Goal: Use online tool/utility: Utilize a website feature to perform a specific function

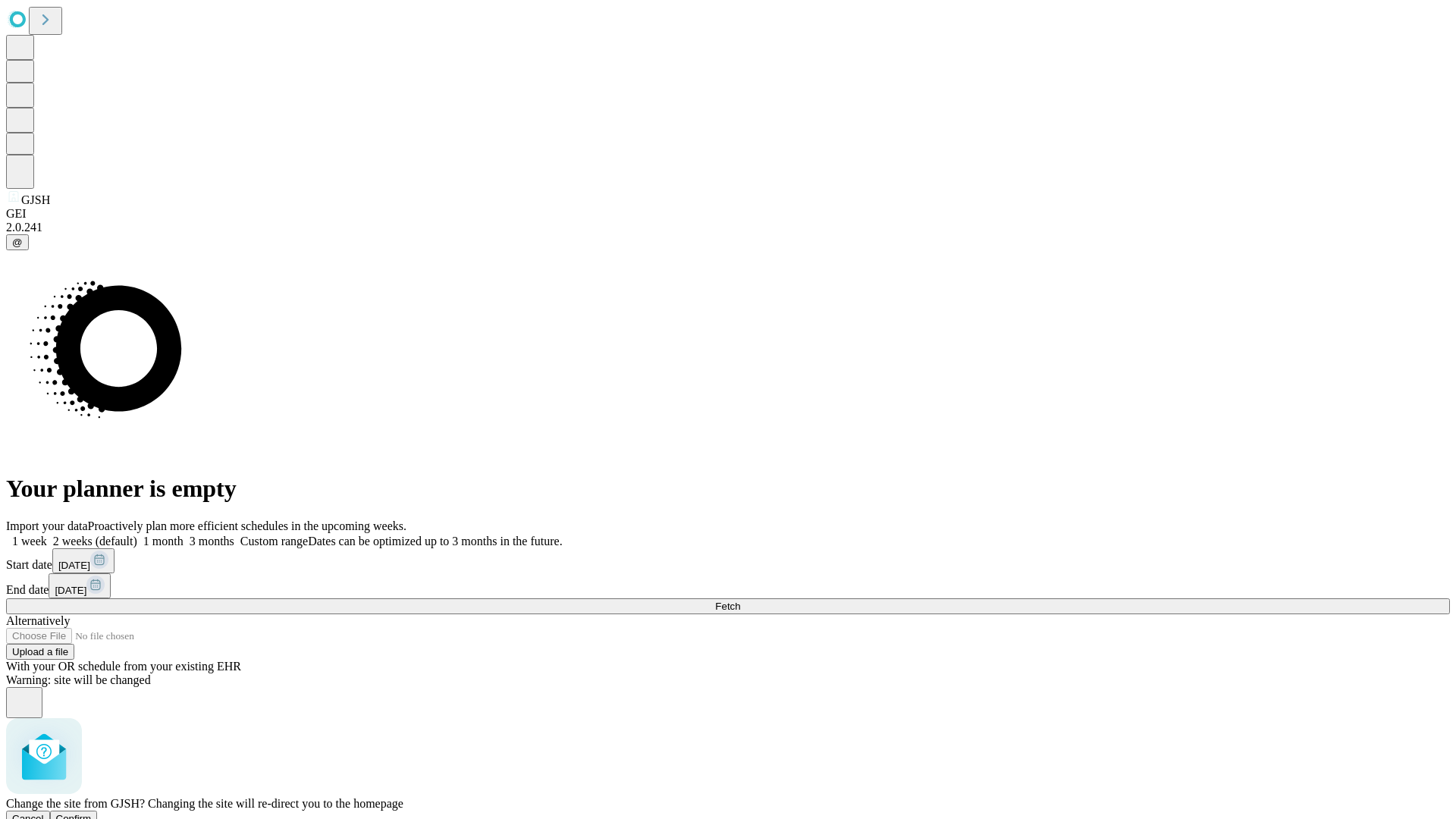
click at [92, 813] on span "Confirm" at bounding box center [74, 818] width 36 height 12
click at [183, 535] on label "1 month" at bounding box center [161, 541] width 47 height 13
click at [740, 601] on span "Fetch" at bounding box center [728, 606] width 25 height 12
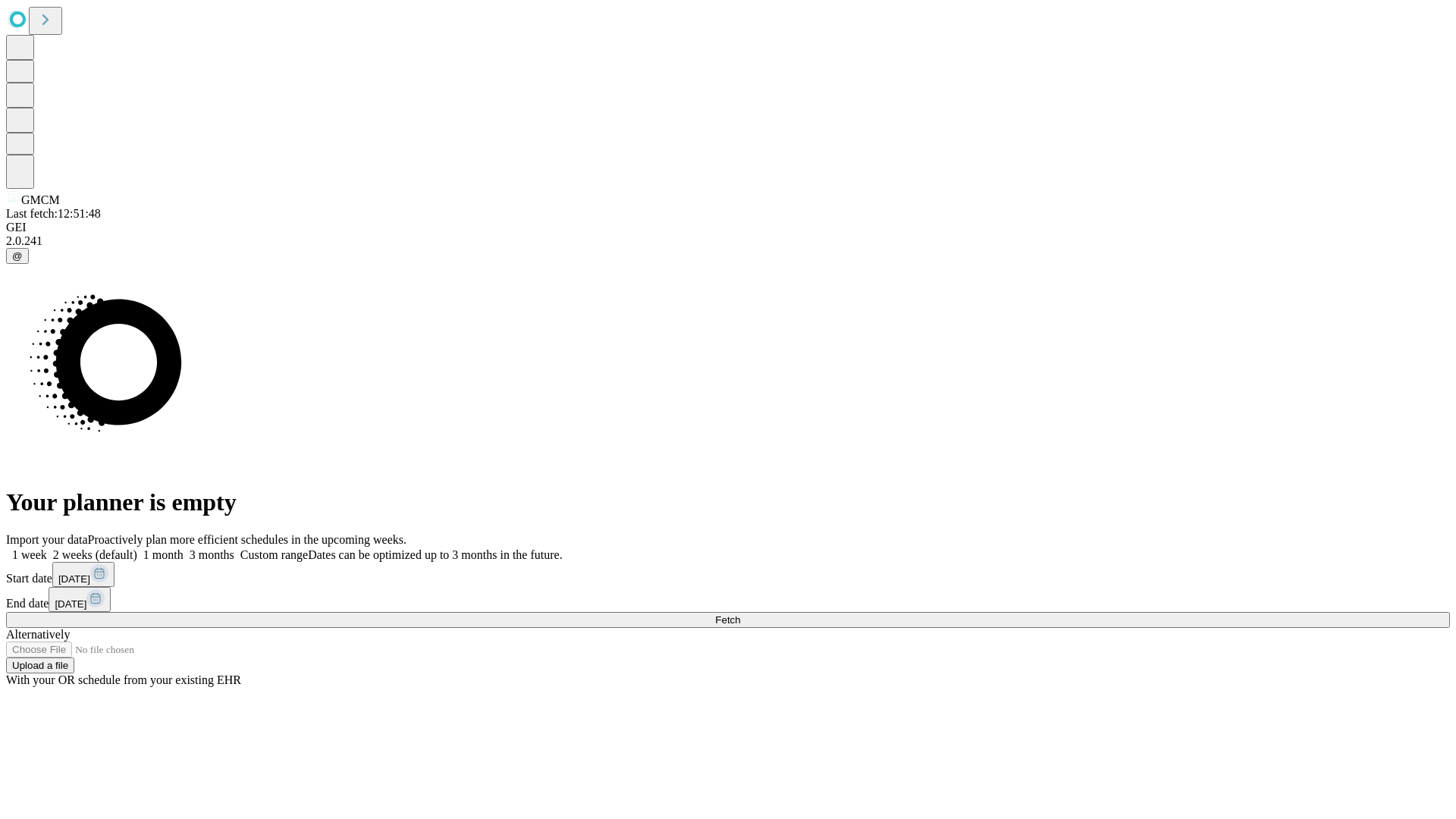
click at [740, 615] on span "Fetch" at bounding box center [728, 620] width 25 height 12
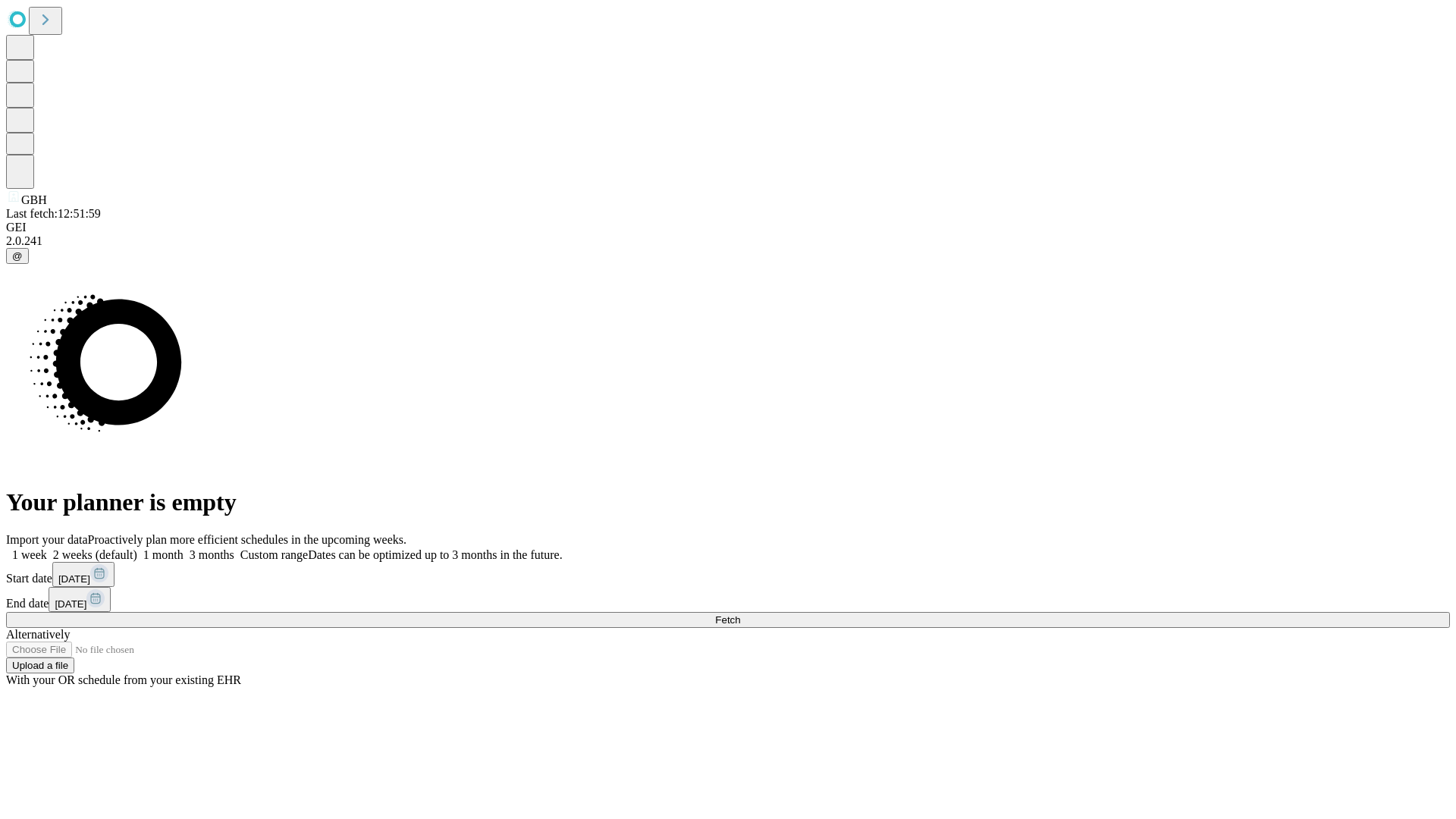
click at [183, 549] on label "1 month" at bounding box center [161, 555] width 47 height 13
click at [740, 615] on span "Fetch" at bounding box center [728, 620] width 25 height 12
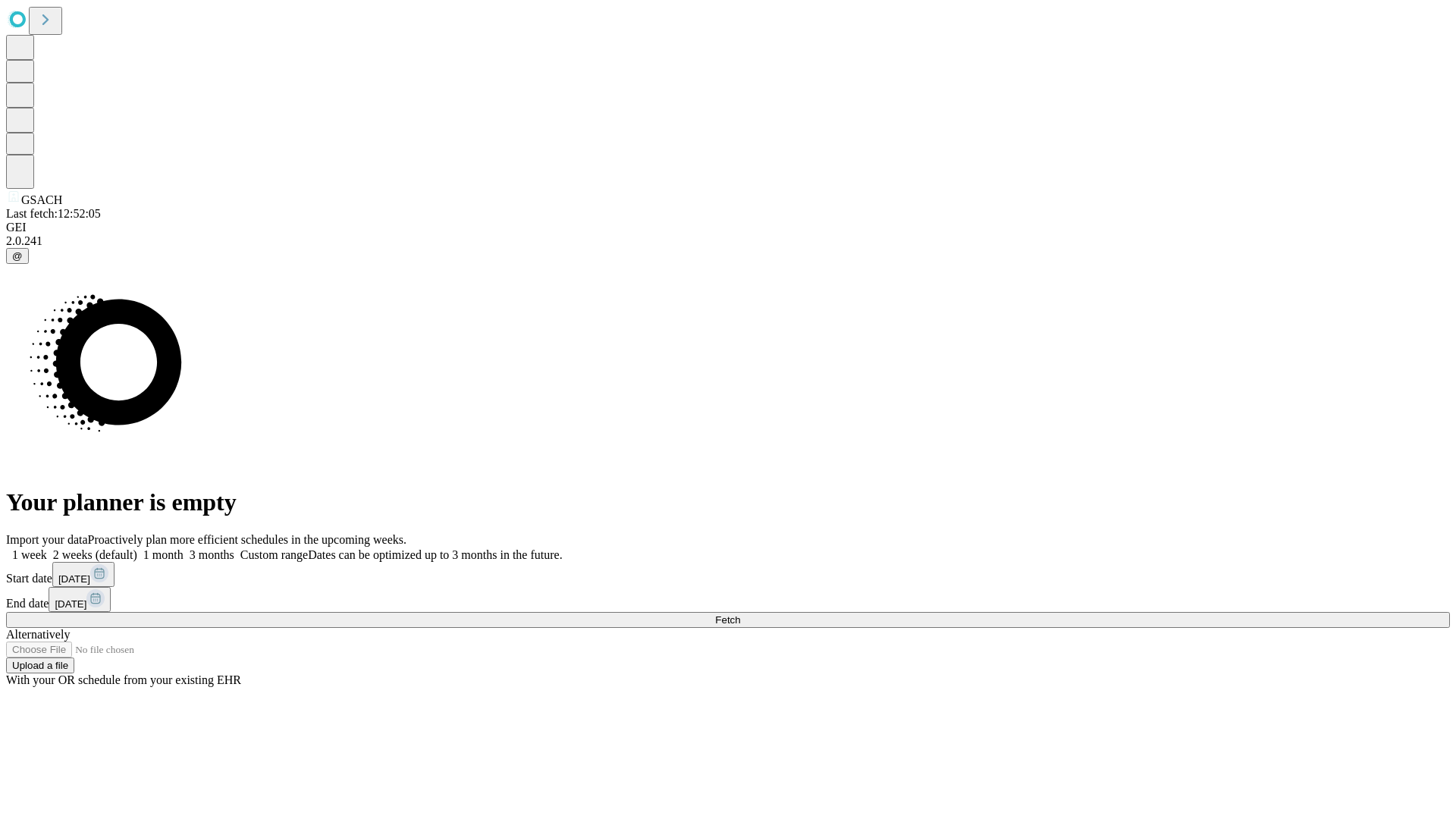
click at [740, 615] on span "Fetch" at bounding box center [728, 620] width 25 height 12
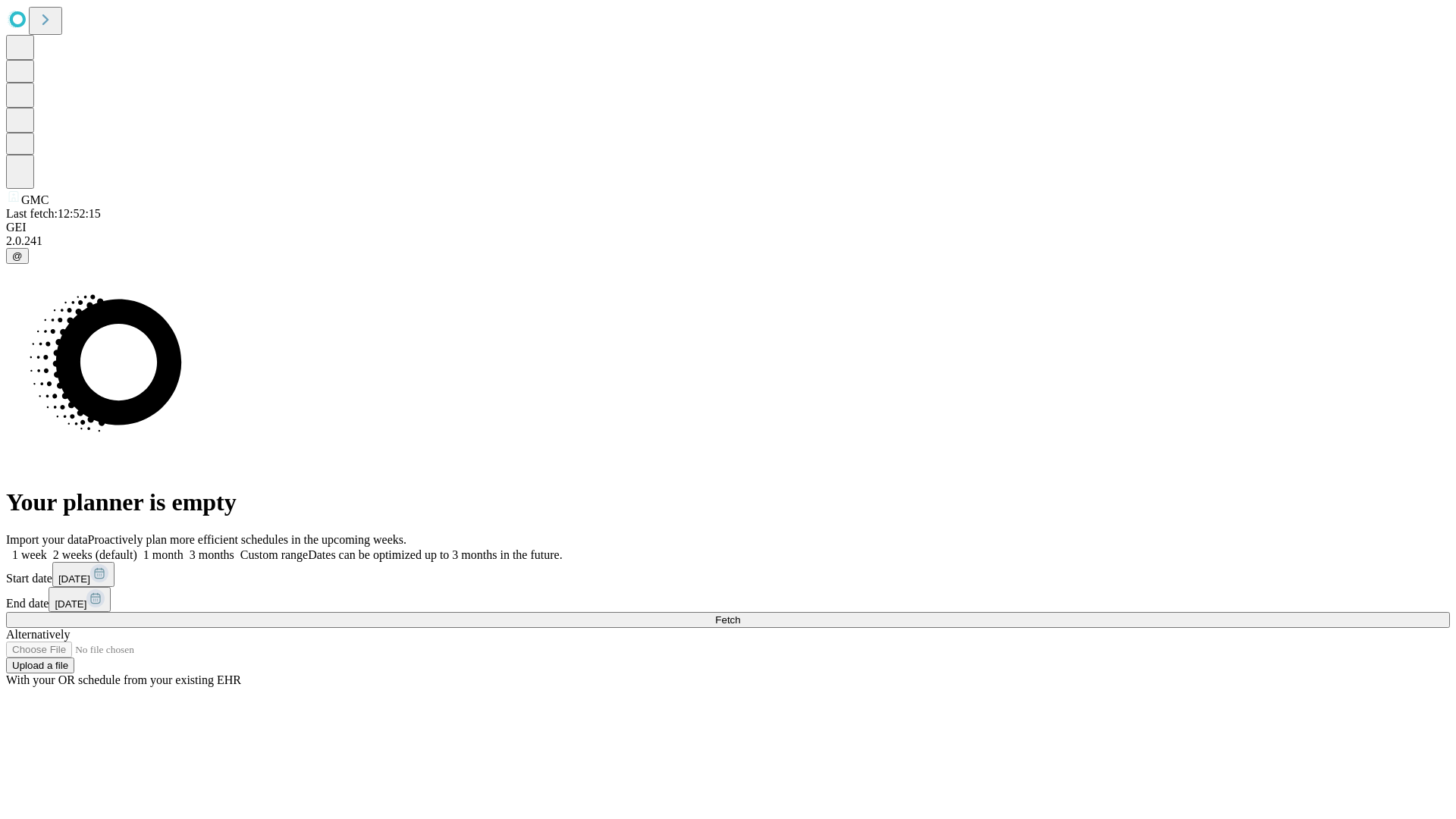
click at [183, 549] on label "1 month" at bounding box center [161, 555] width 47 height 13
click at [740, 615] on span "Fetch" at bounding box center [728, 620] width 25 height 12
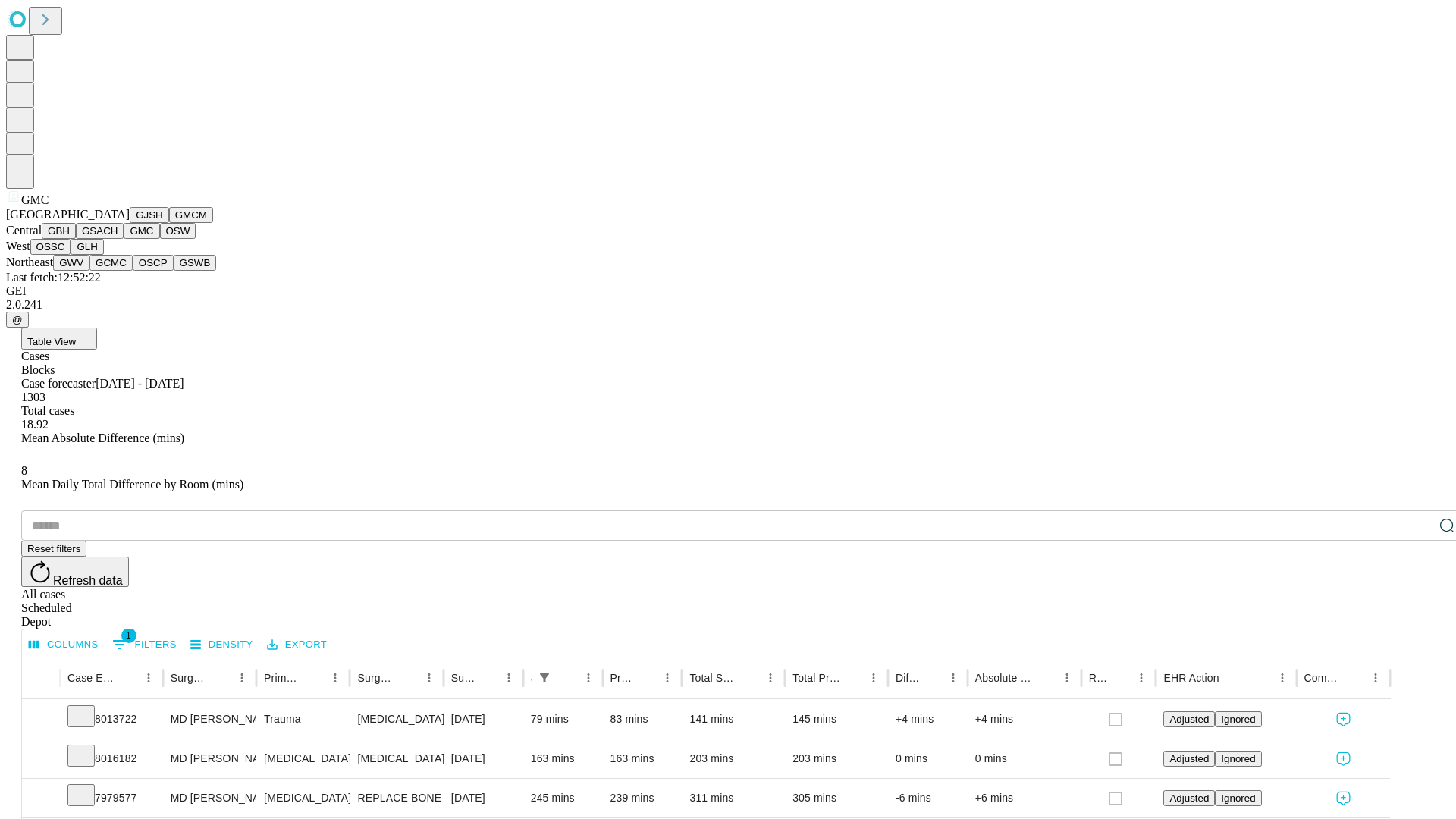
click at [160, 239] on button "OSW" at bounding box center [178, 231] width 37 height 16
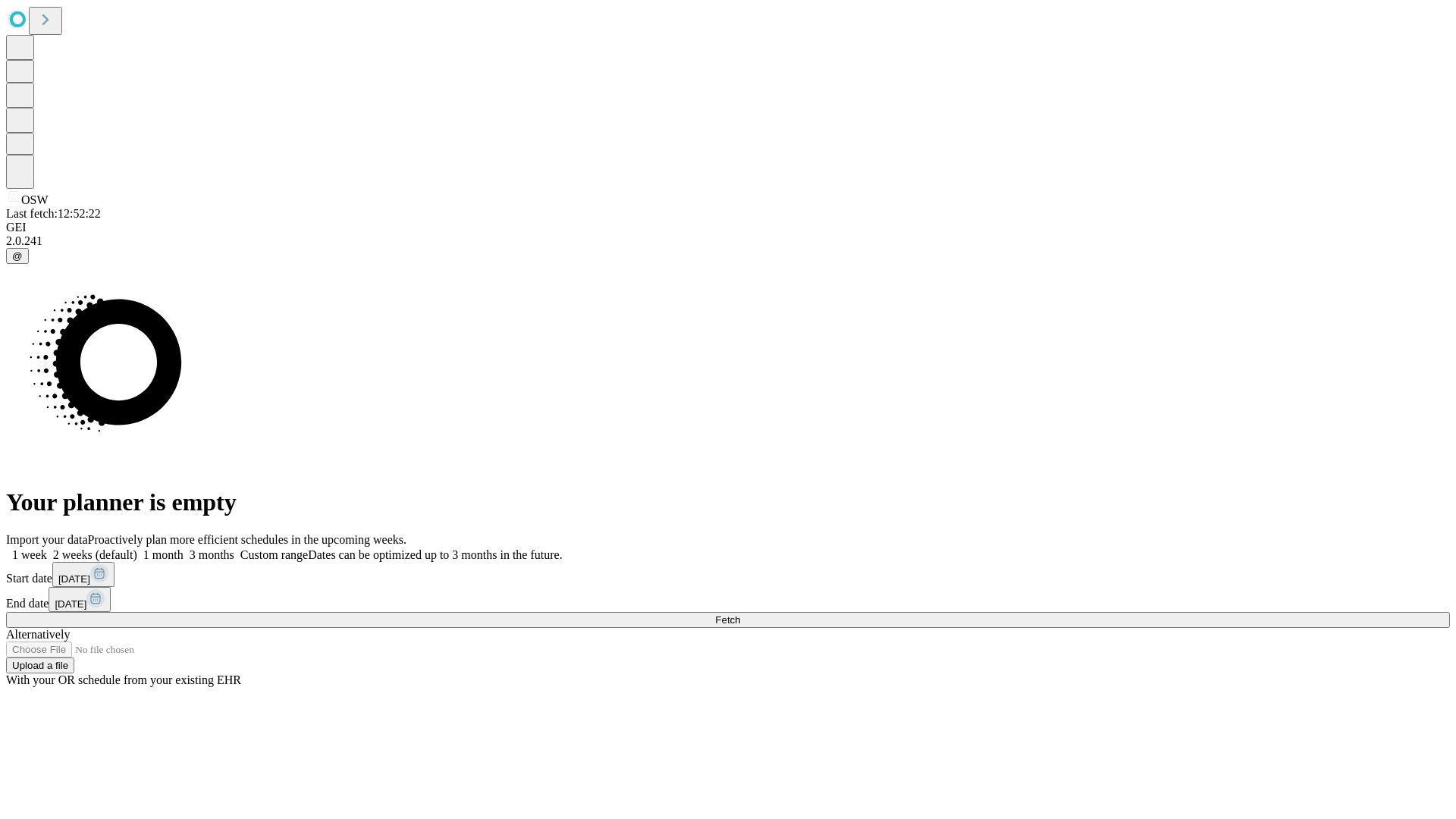
click at [183, 549] on label "1 month" at bounding box center [161, 555] width 47 height 13
click at [740, 615] on span "Fetch" at bounding box center [728, 620] width 25 height 12
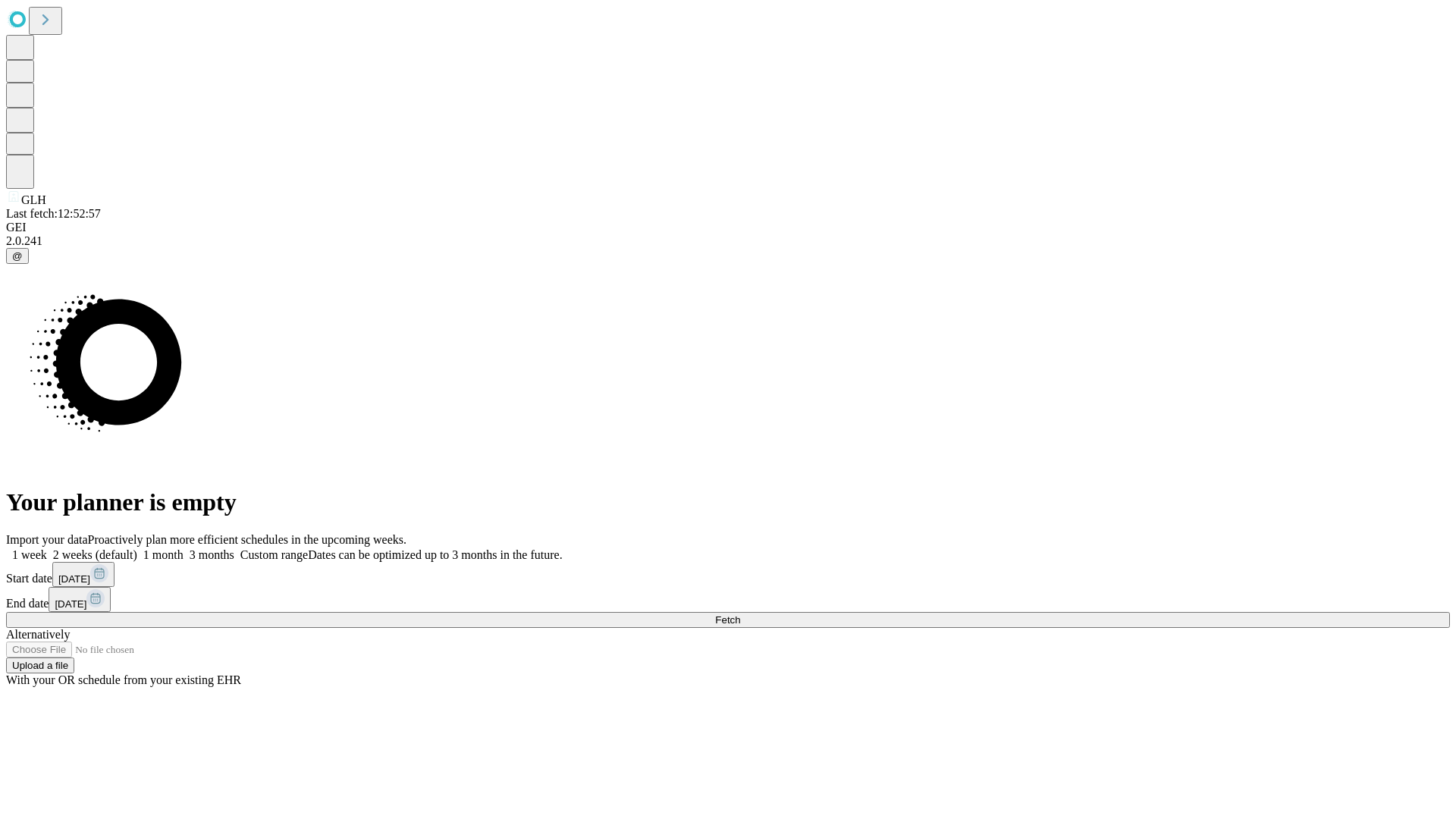
click at [183, 549] on label "1 month" at bounding box center [161, 555] width 47 height 13
click at [740, 615] on span "Fetch" at bounding box center [728, 620] width 25 height 12
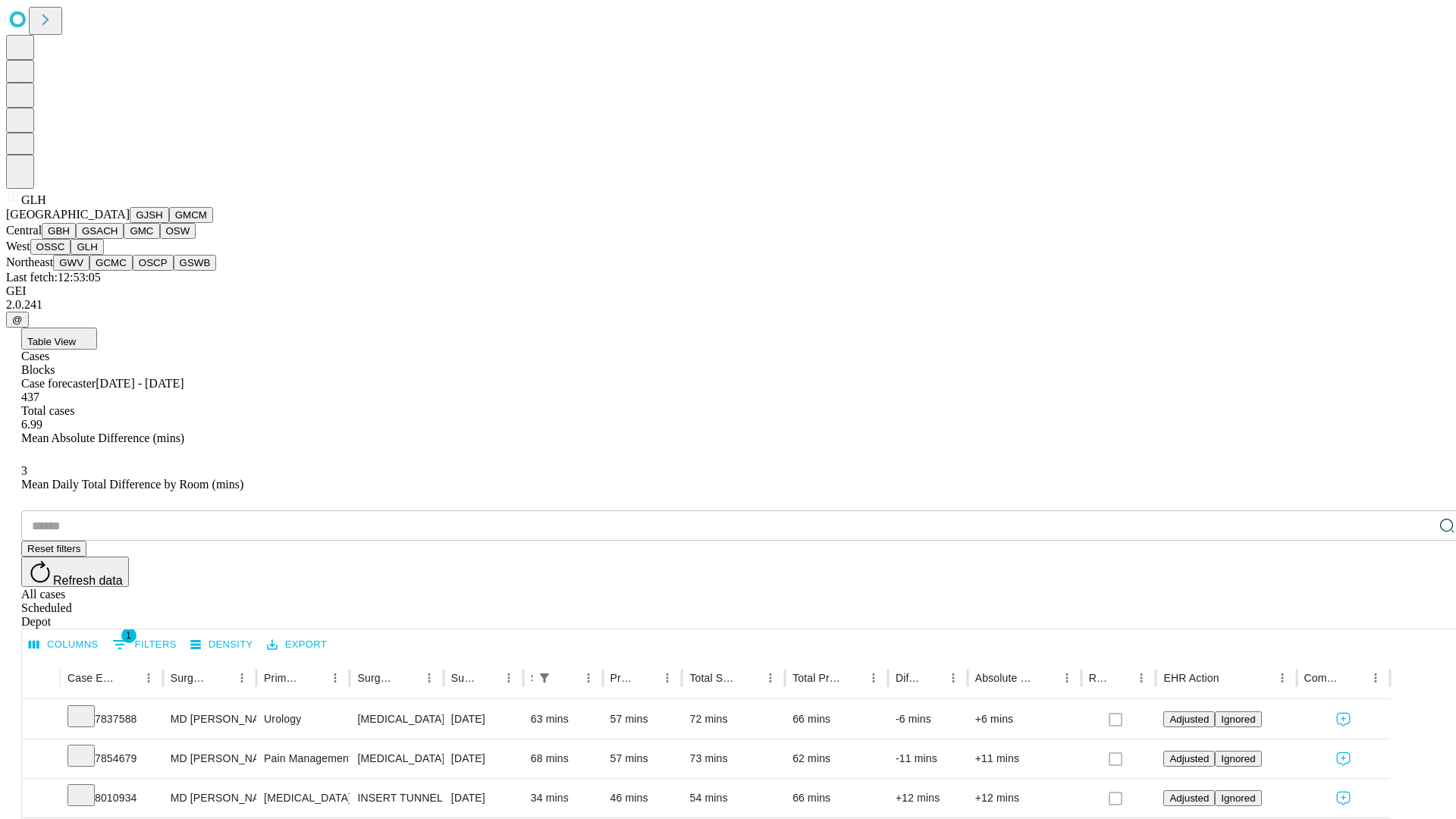
click at [89, 270] on button "GWV" at bounding box center [71, 263] width 37 height 16
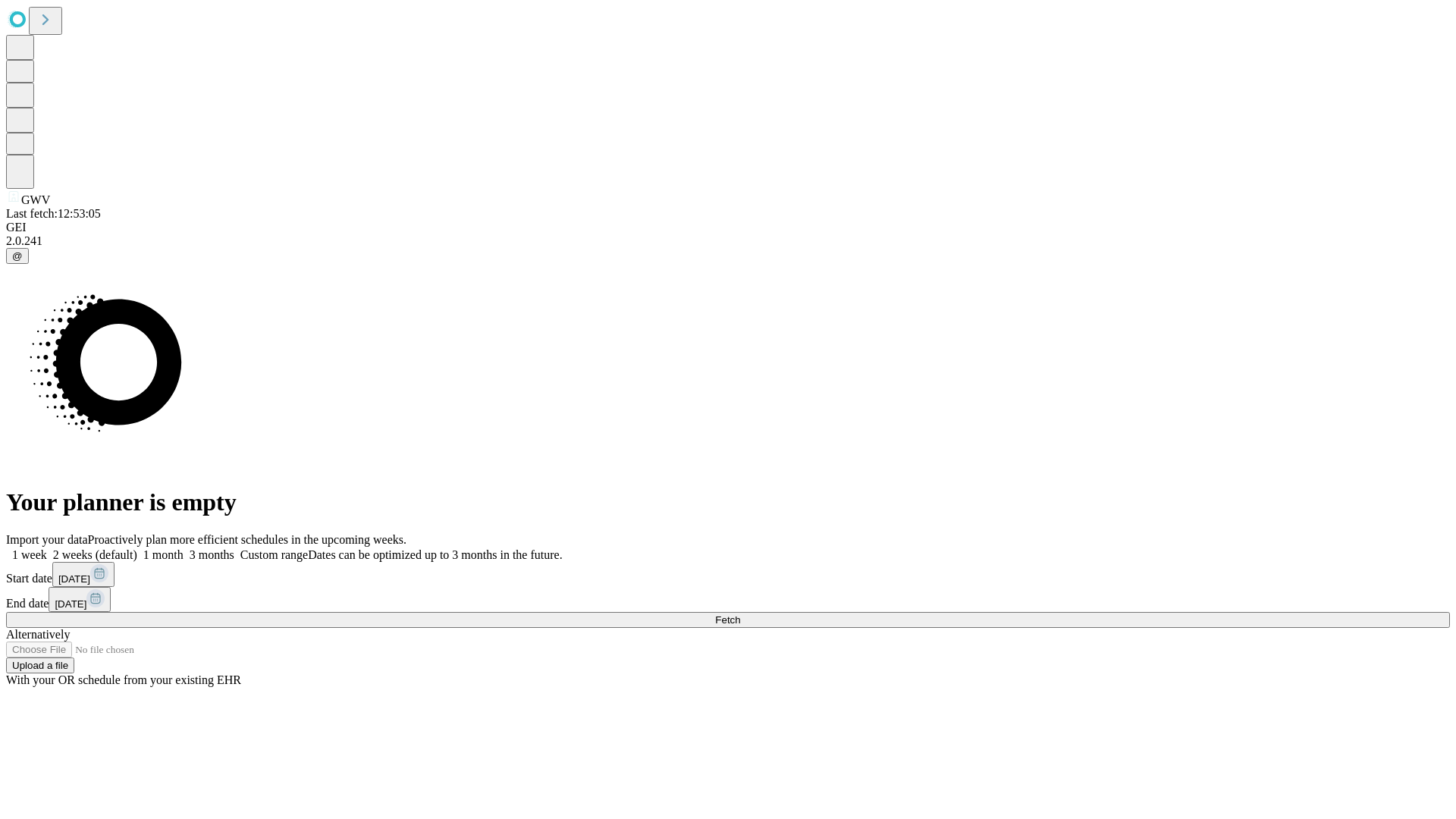
click at [183, 549] on label "1 month" at bounding box center [161, 555] width 47 height 13
click at [740, 615] on span "Fetch" at bounding box center [728, 620] width 25 height 12
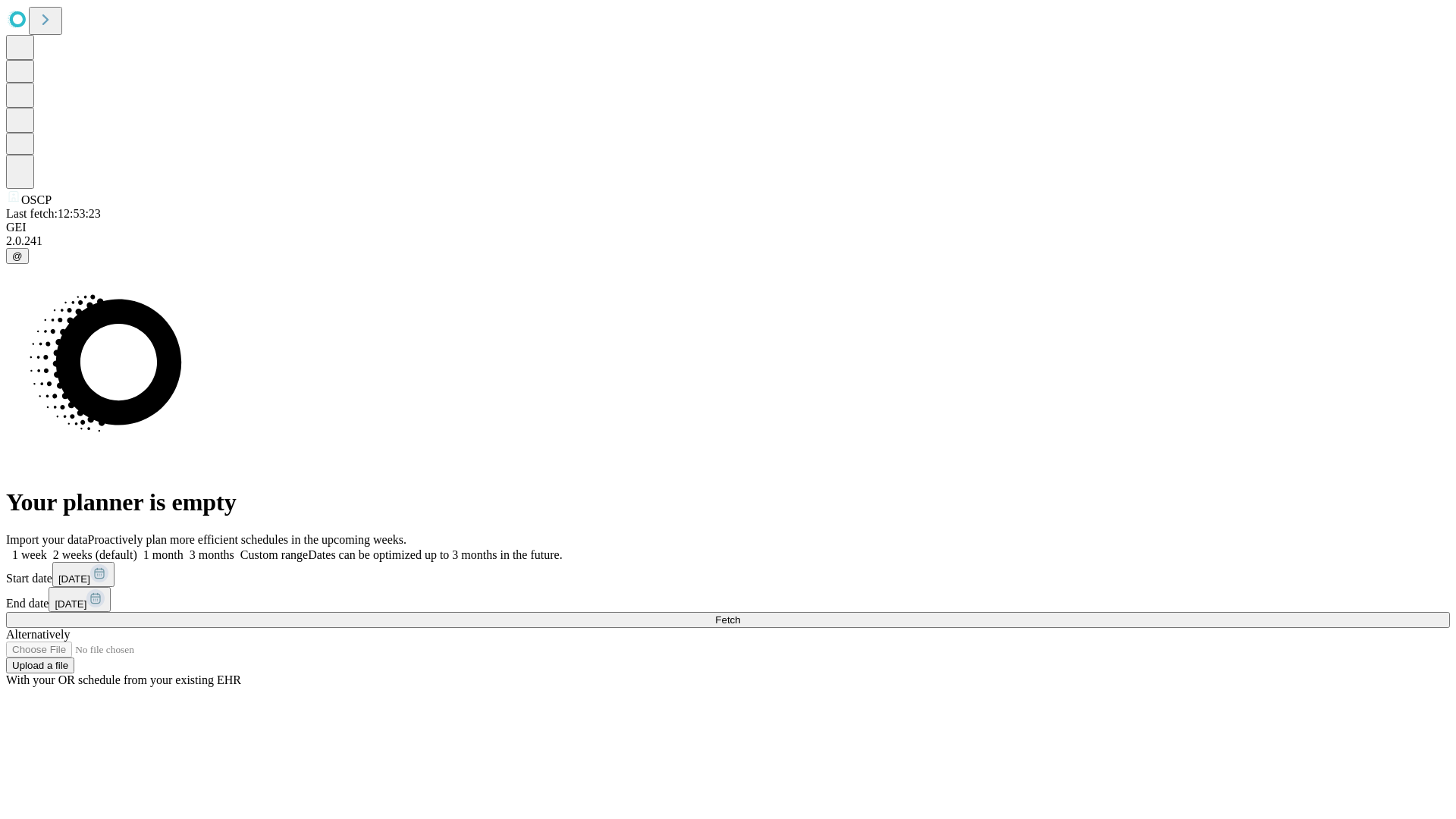
click at [183, 549] on label "1 month" at bounding box center [161, 555] width 47 height 13
click at [740, 615] on span "Fetch" at bounding box center [728, 620] width 25 height 12
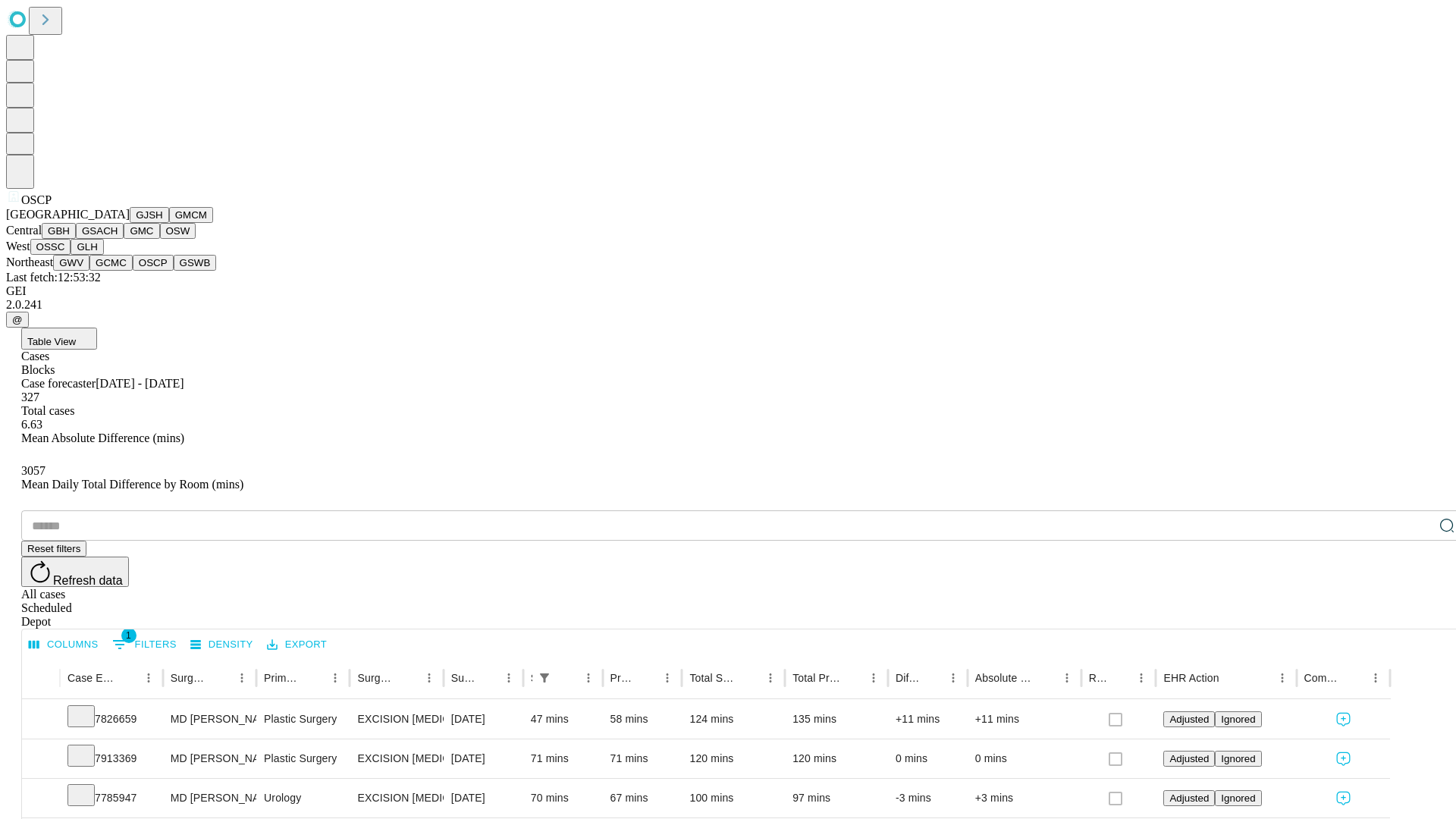
click at [174, 270] on button "GSWB" at bounding box center [196, 263] width 44 height 16
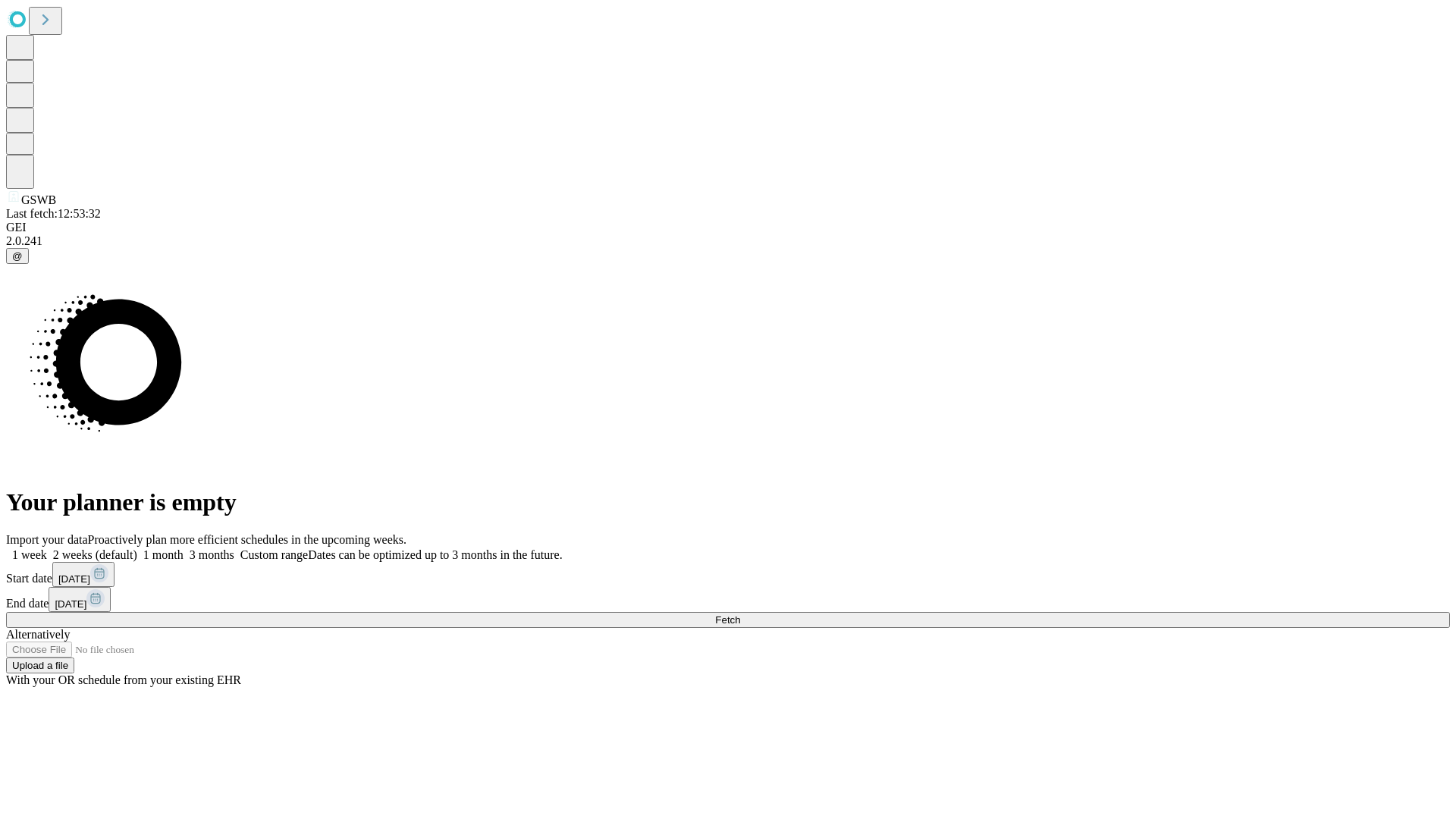
click at [183, 549] on label "1 month" at bounding box center [161, 555] width 47 height 13
click at [740, 615] on span "Fetch" at bounding box center [728, 620] width 25 height 12
